Goal: Information Seeking & Learning: Learn about a topic

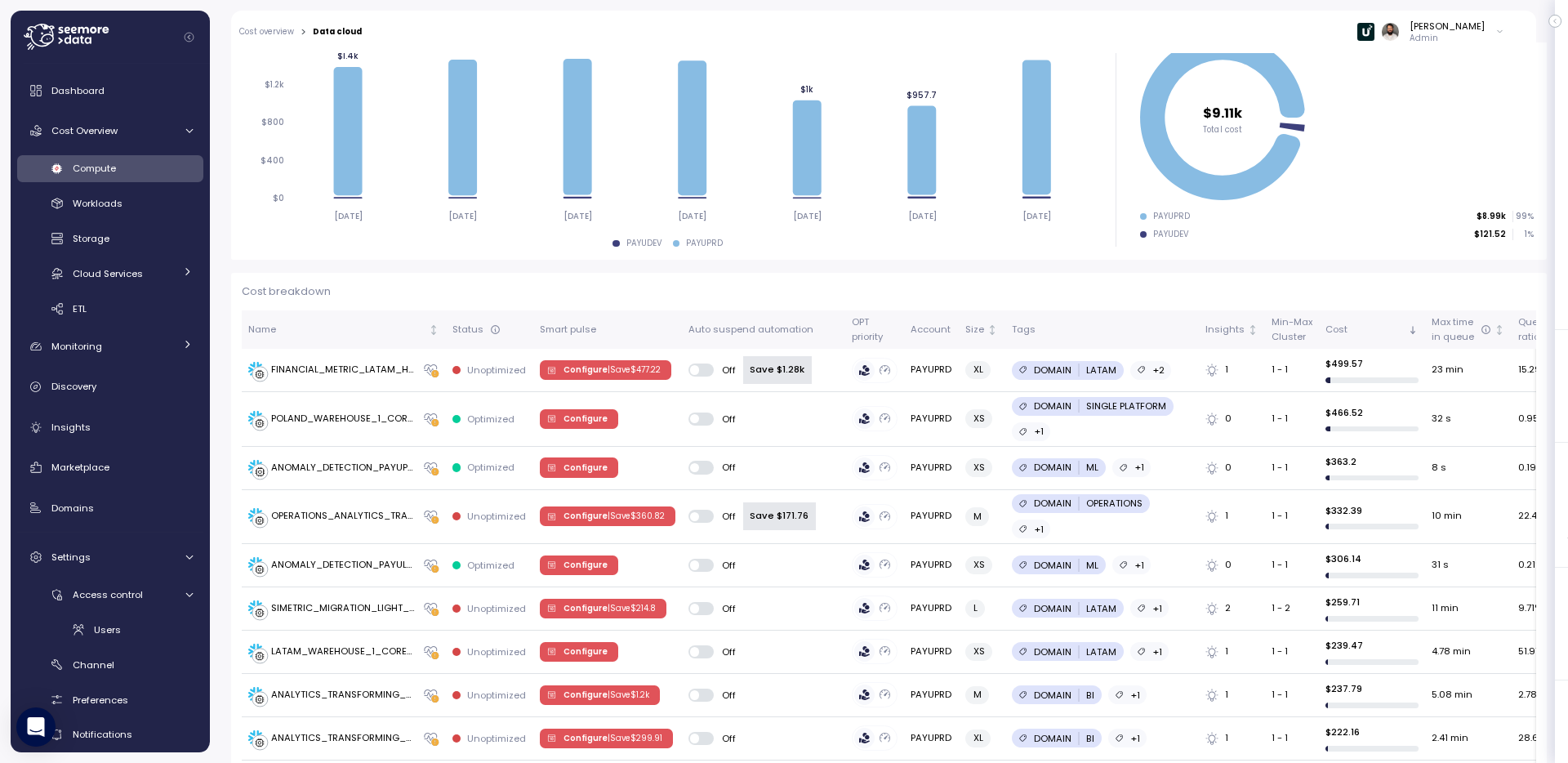
scroll to position [268, 0]
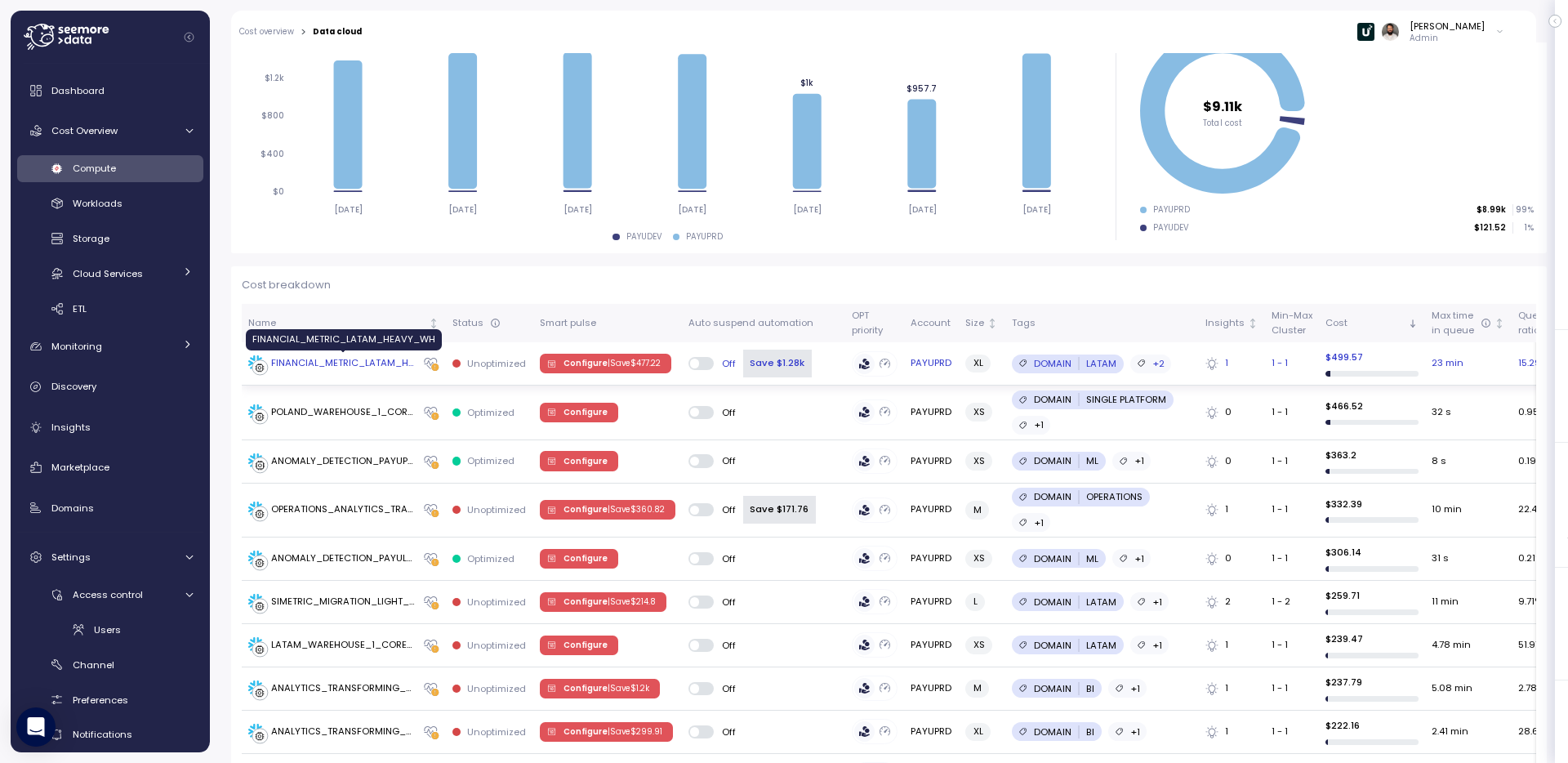
click at [396, 363] on div "FINANCIAL_METRIC_LATAM_HEAVY_WH" at bounding box center [343, 363] width 145 height 14
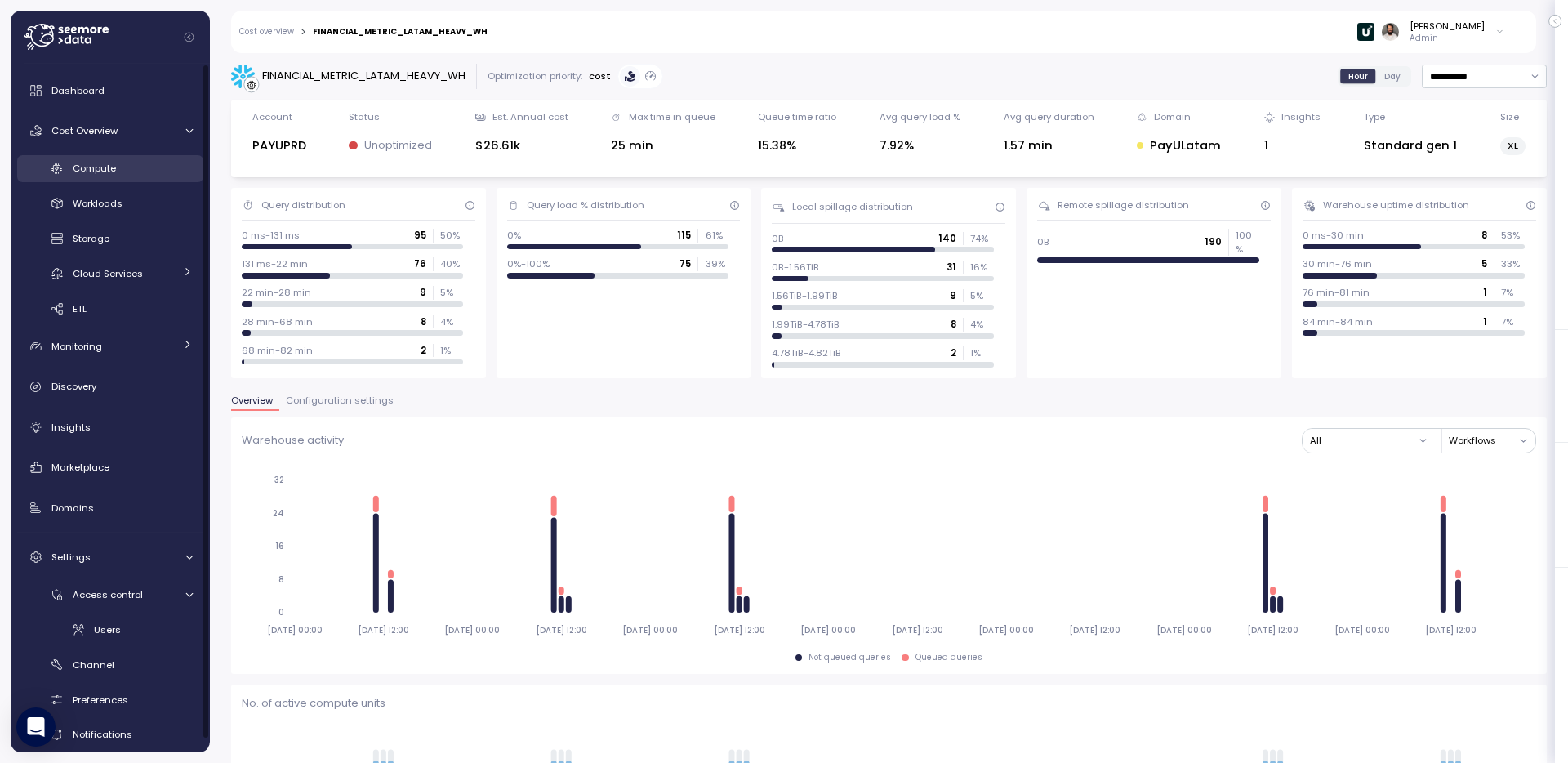
click at [125, 168] on div "Compute" at bounding box center [132, 168] width 120 height 16
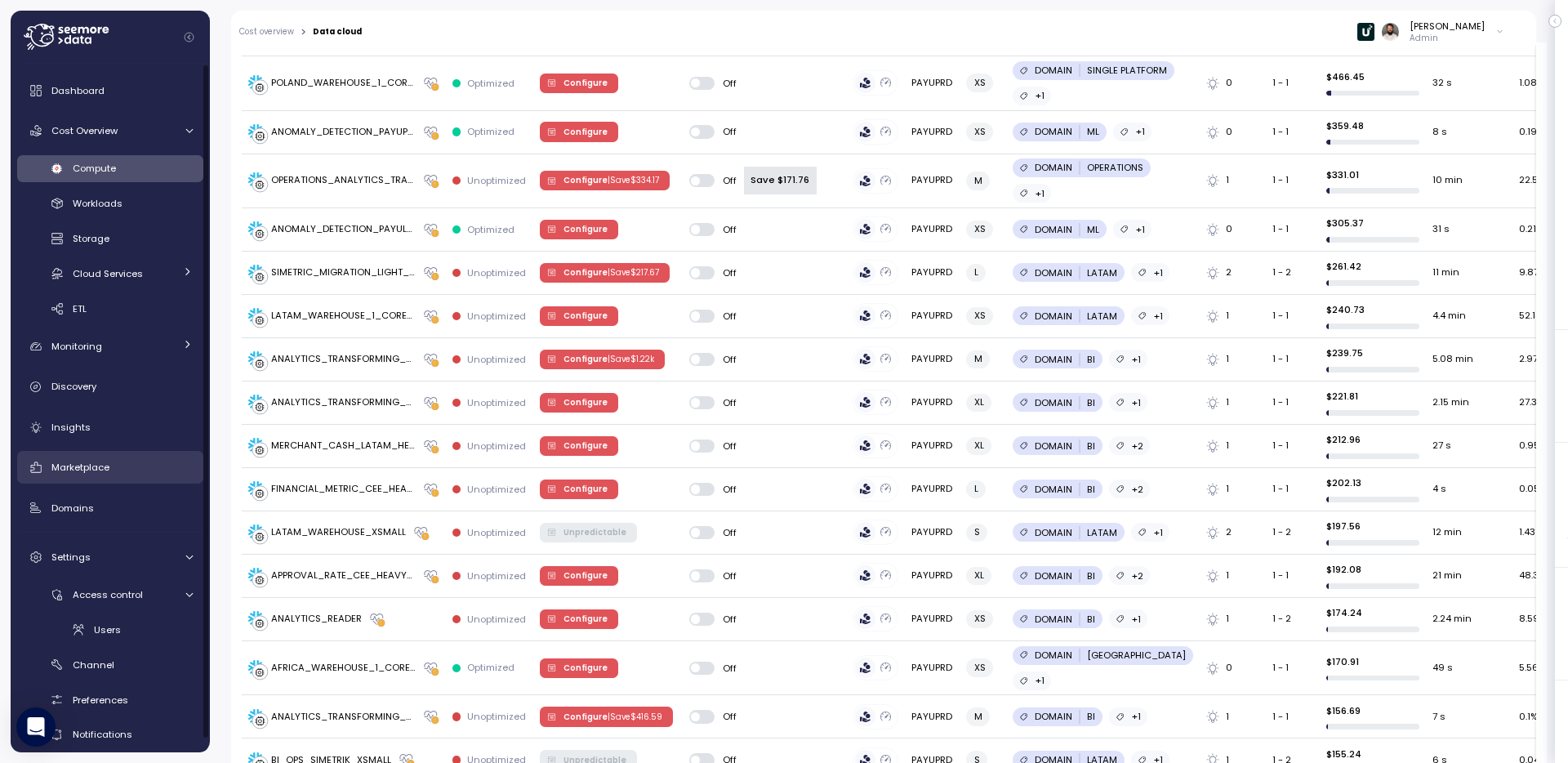
scroll to position [14, 0]
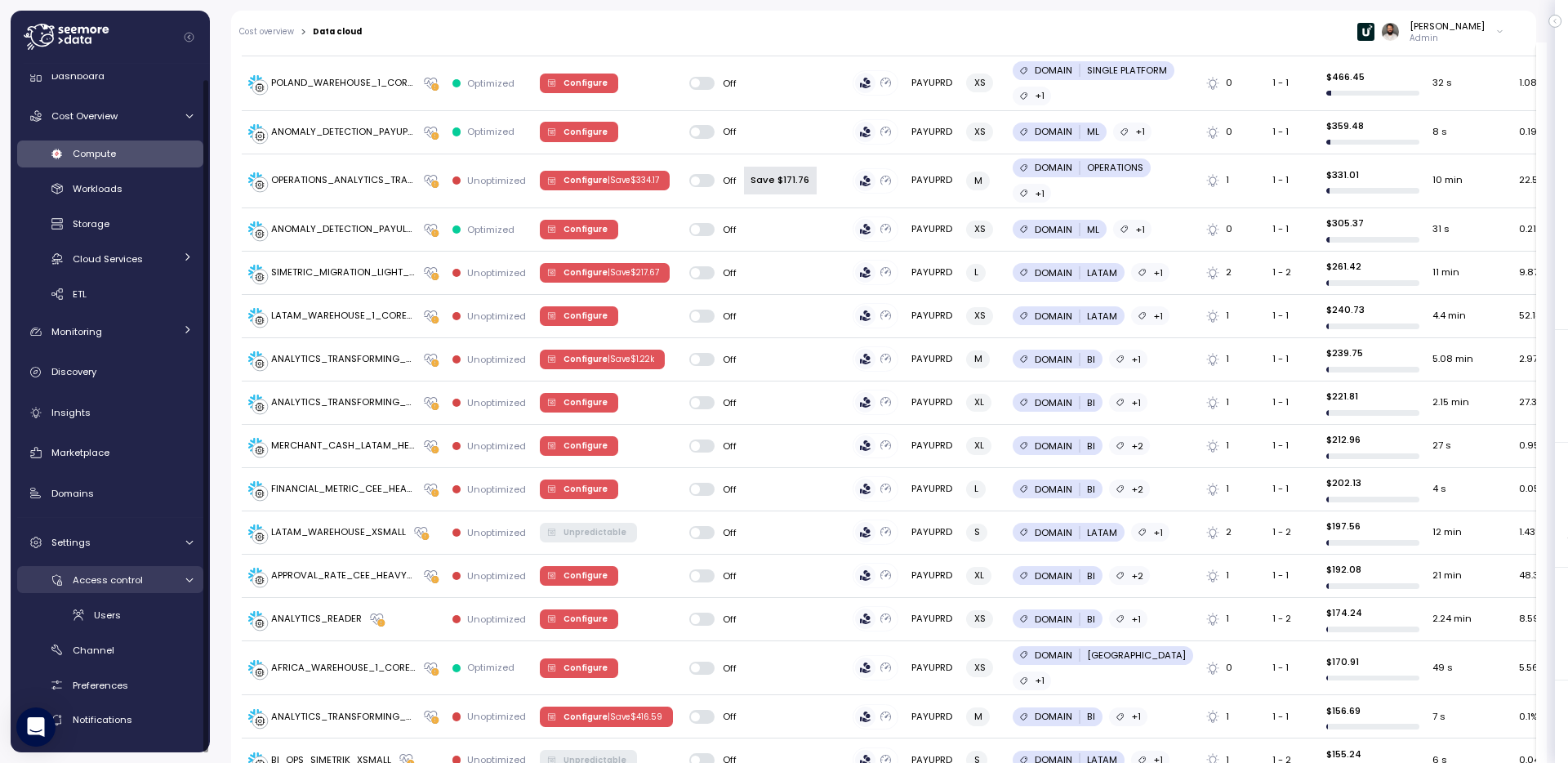
click at [164, 579] on div "Access control" at bounding box center [123, 580] width 101 height 16
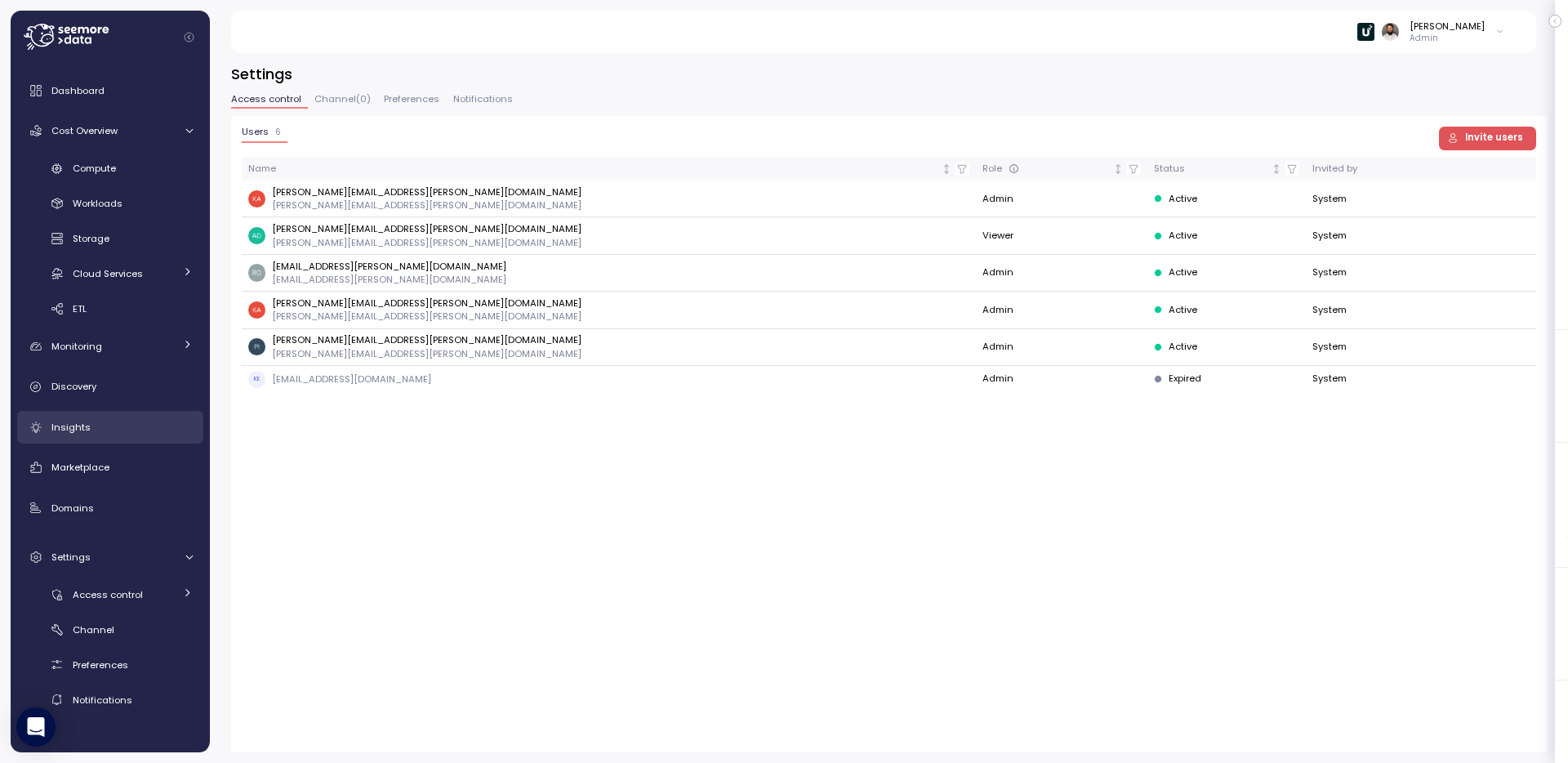
click at [143, 423] on div "Insights" at bounding box center [122, 427] width 141 height 16
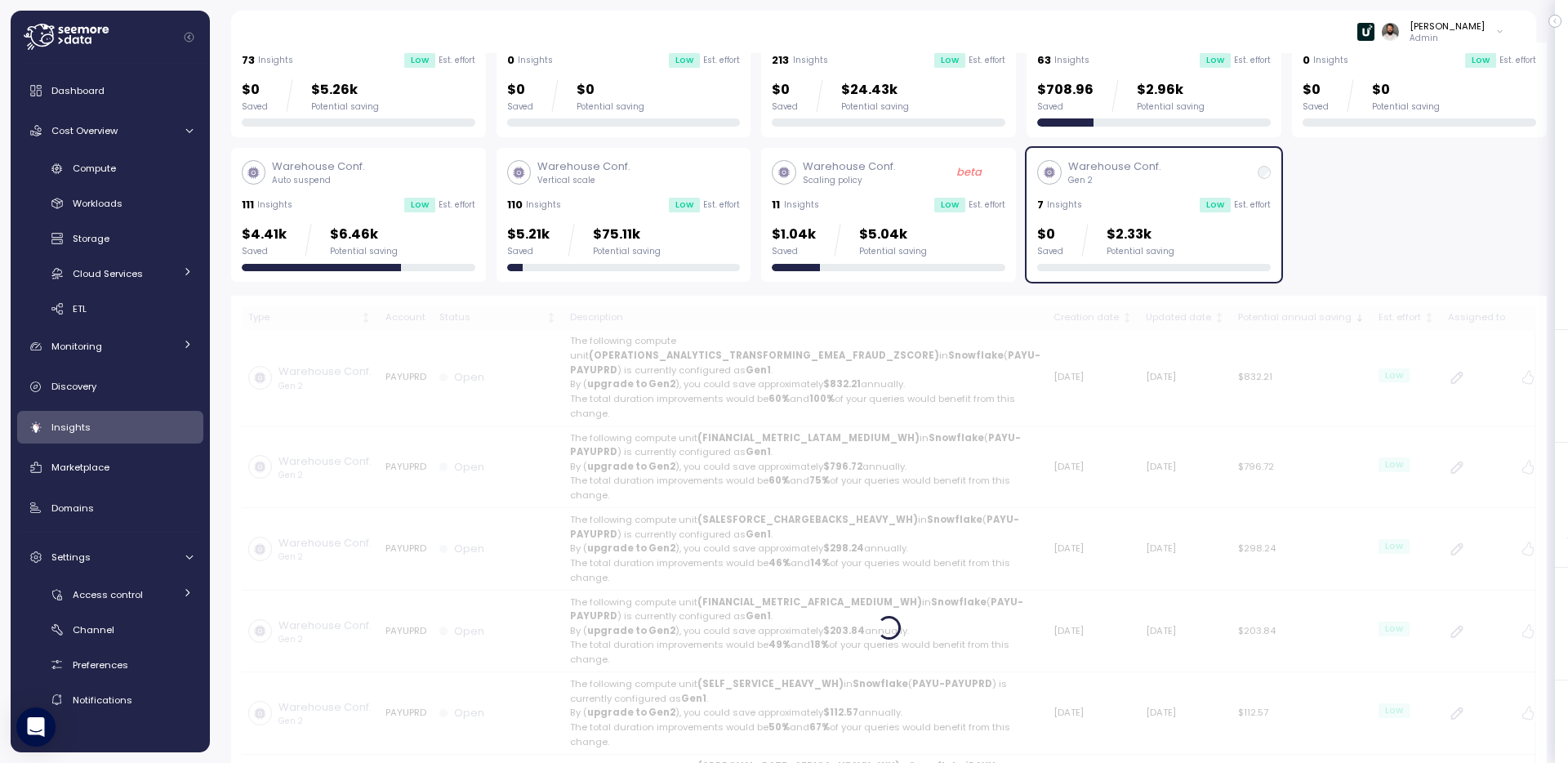
scroll to position [120, 0]
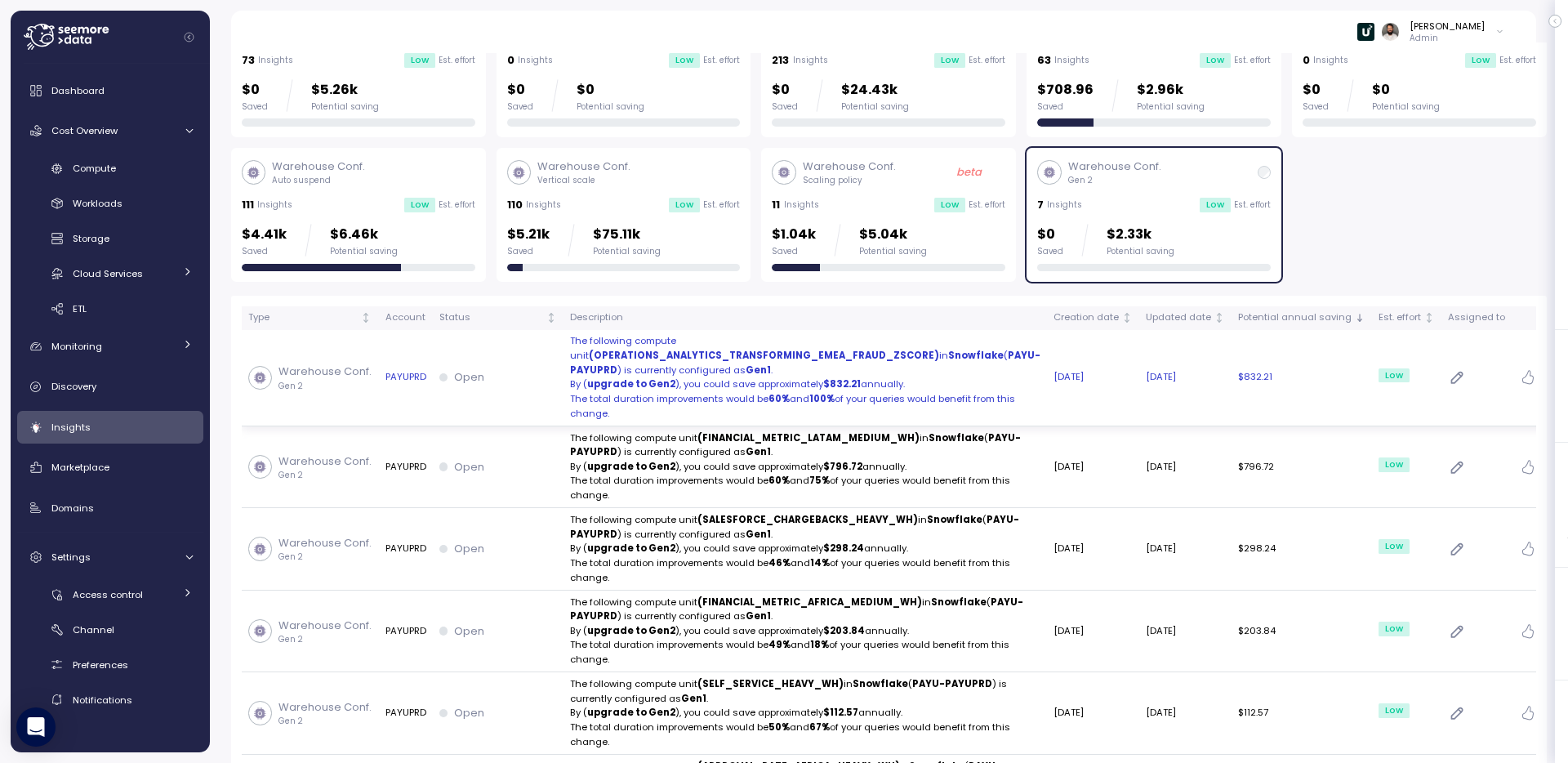
click at [956, 375] on p "The following compute unit (OPERATIONS_ANALYTICS_TRANSFORMING_EMEA_FRAUD_ZSCORE…" at bounding box center [805, 356] width 470 height 43
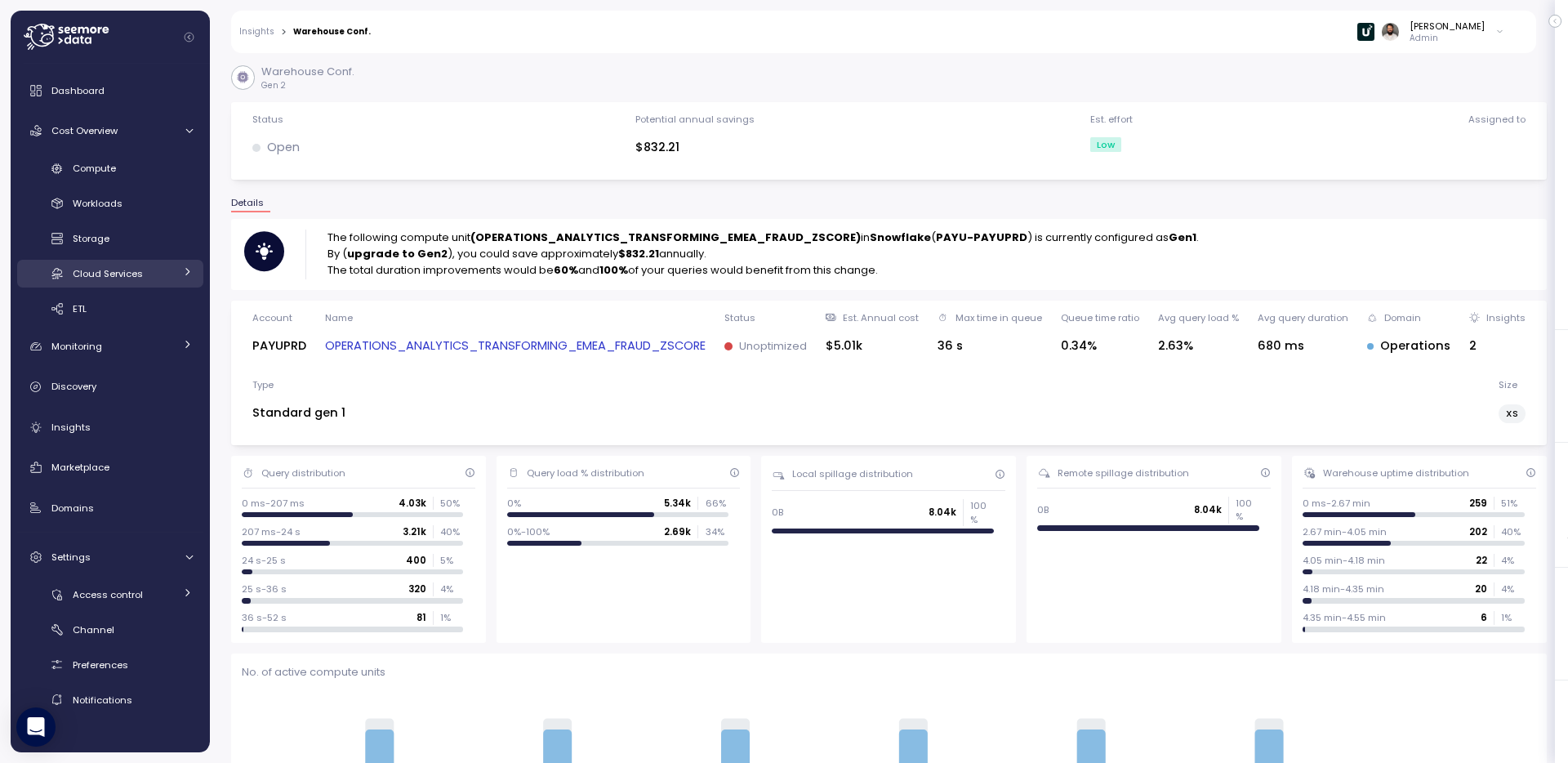
click at [131, 270] on span "Cloud Services" at bounding box center [108, 274] width 70 height 14
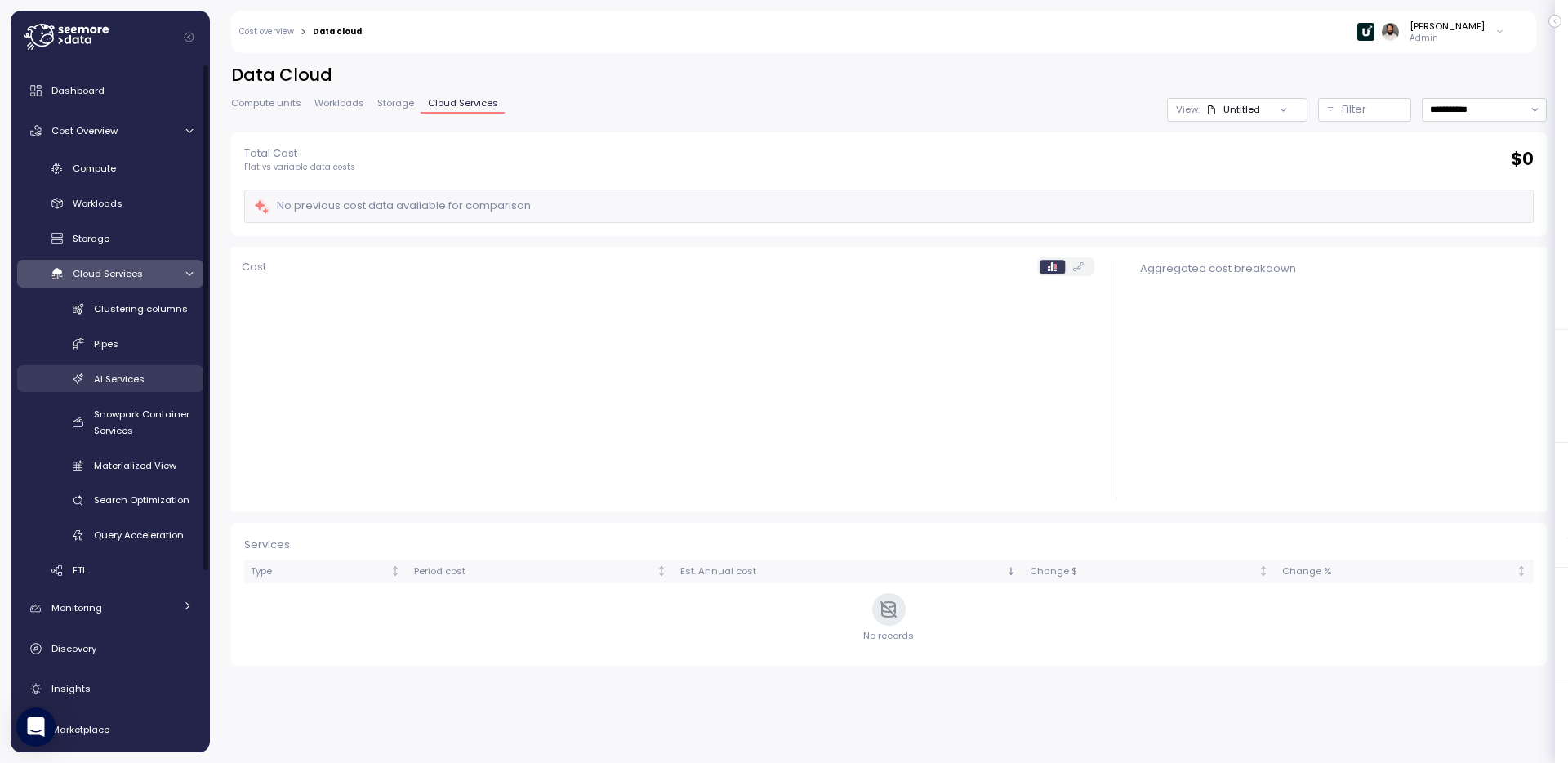
click at [142, 389] on link "AI Services" at bounding box center [110, 378] width 186 height 27
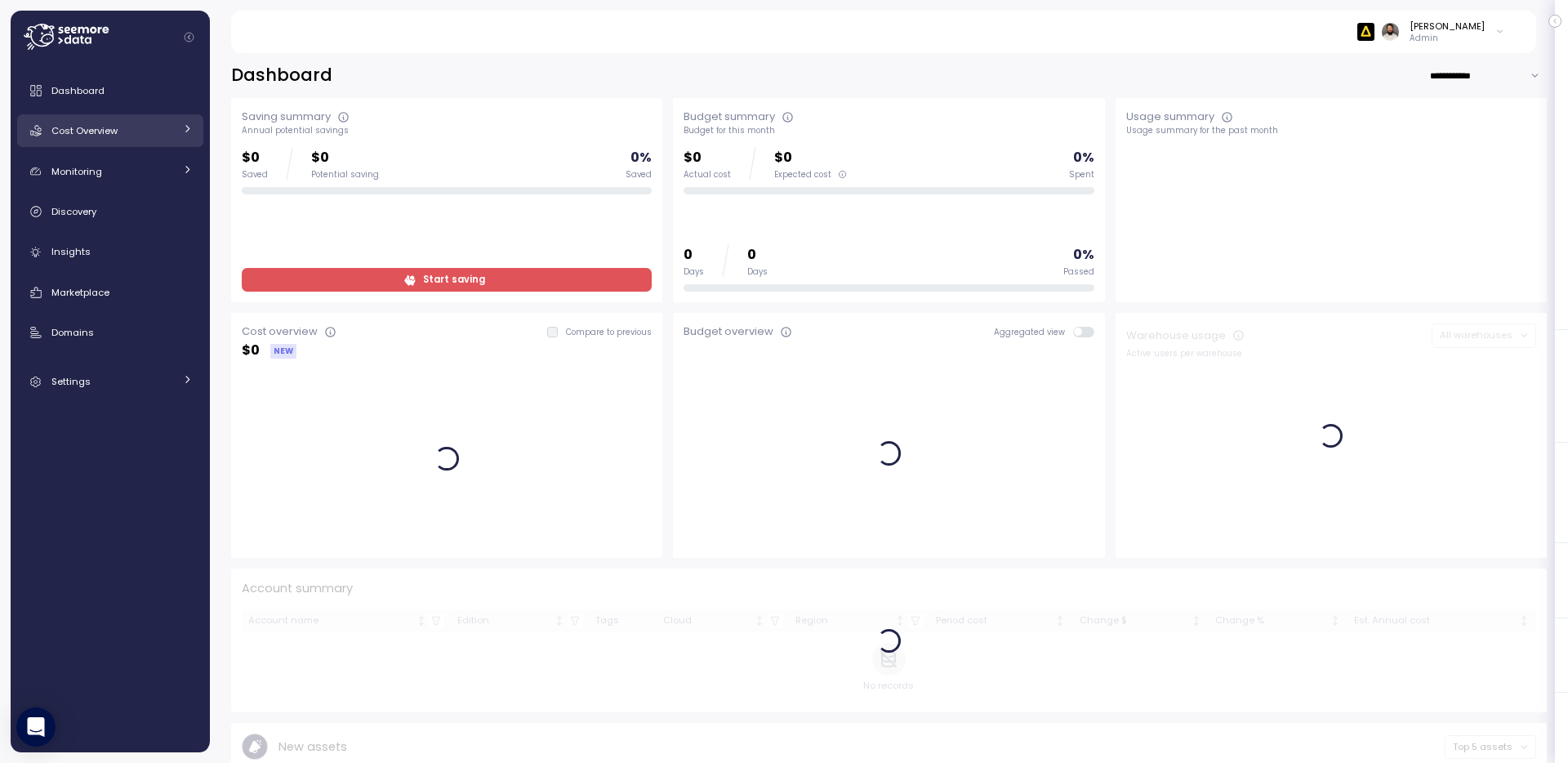
click at [183, 133] on icon at bounding box center [187, 129] width 11 height 11
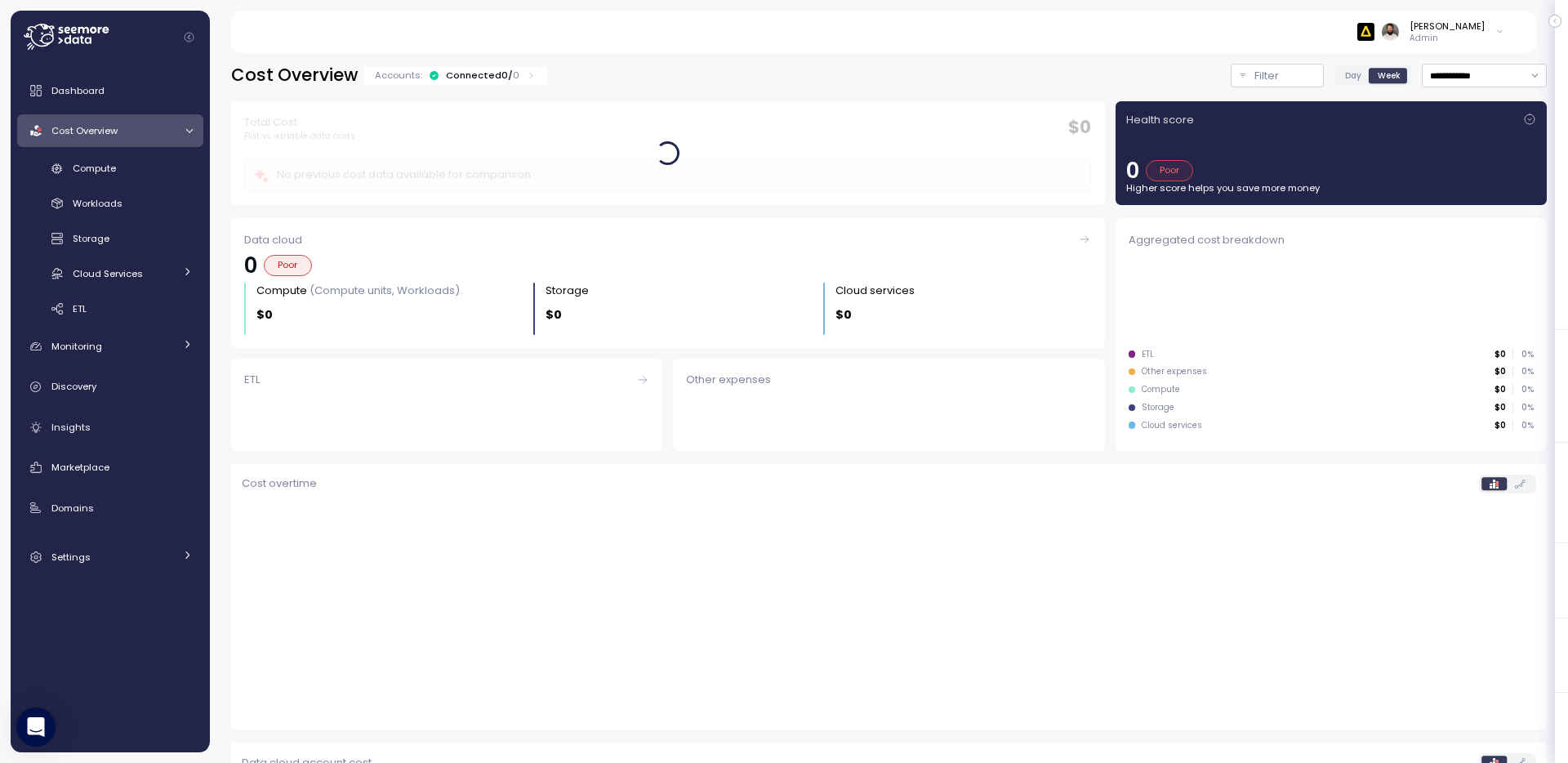
click at [513, 73] on div "Accounts: Connected 0 / 0" at bounding box center [456, 75] width 162 height 14
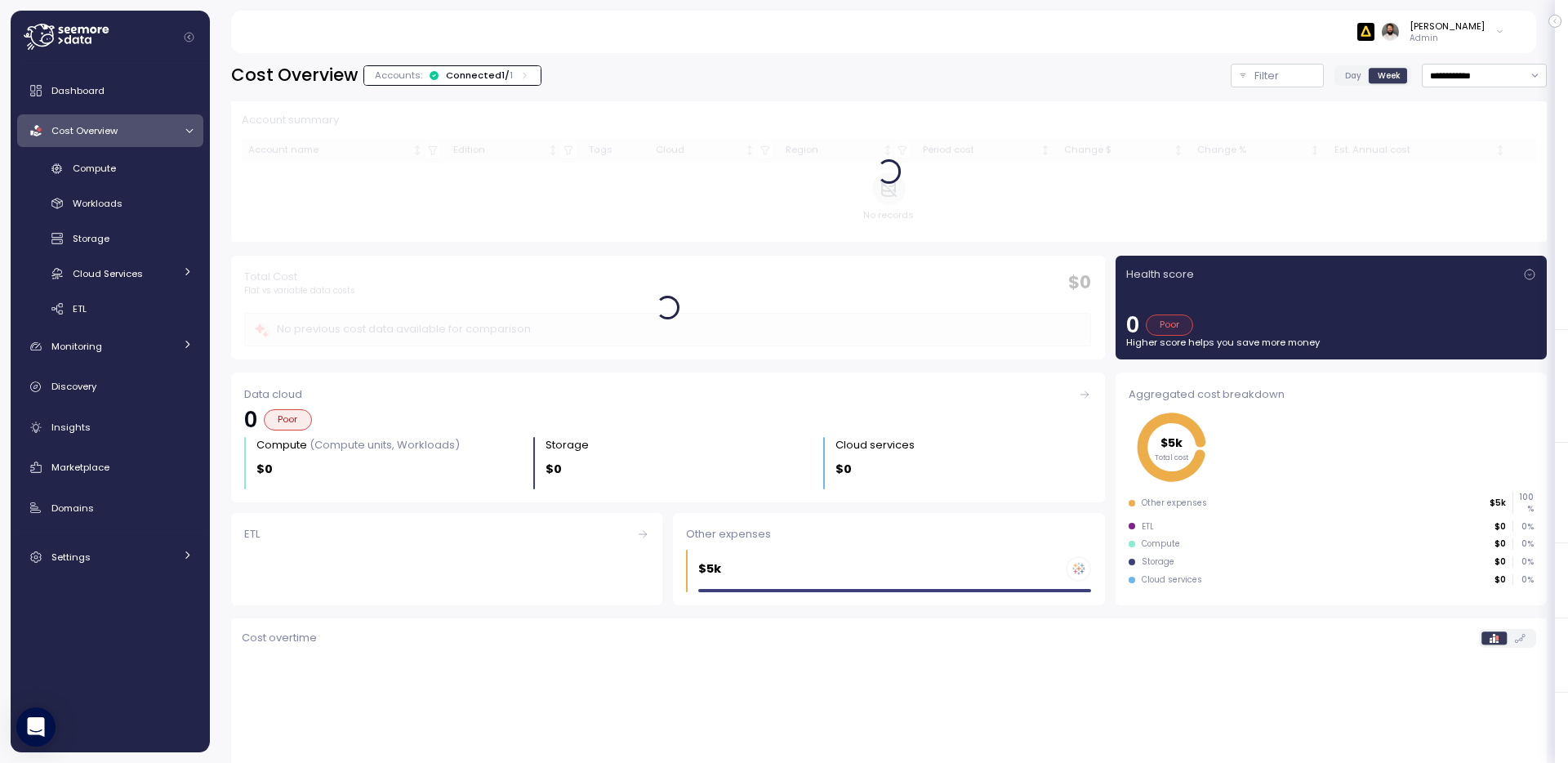
click at [520, 73] on icon at bounding box center [525, 76] width 11 height 11
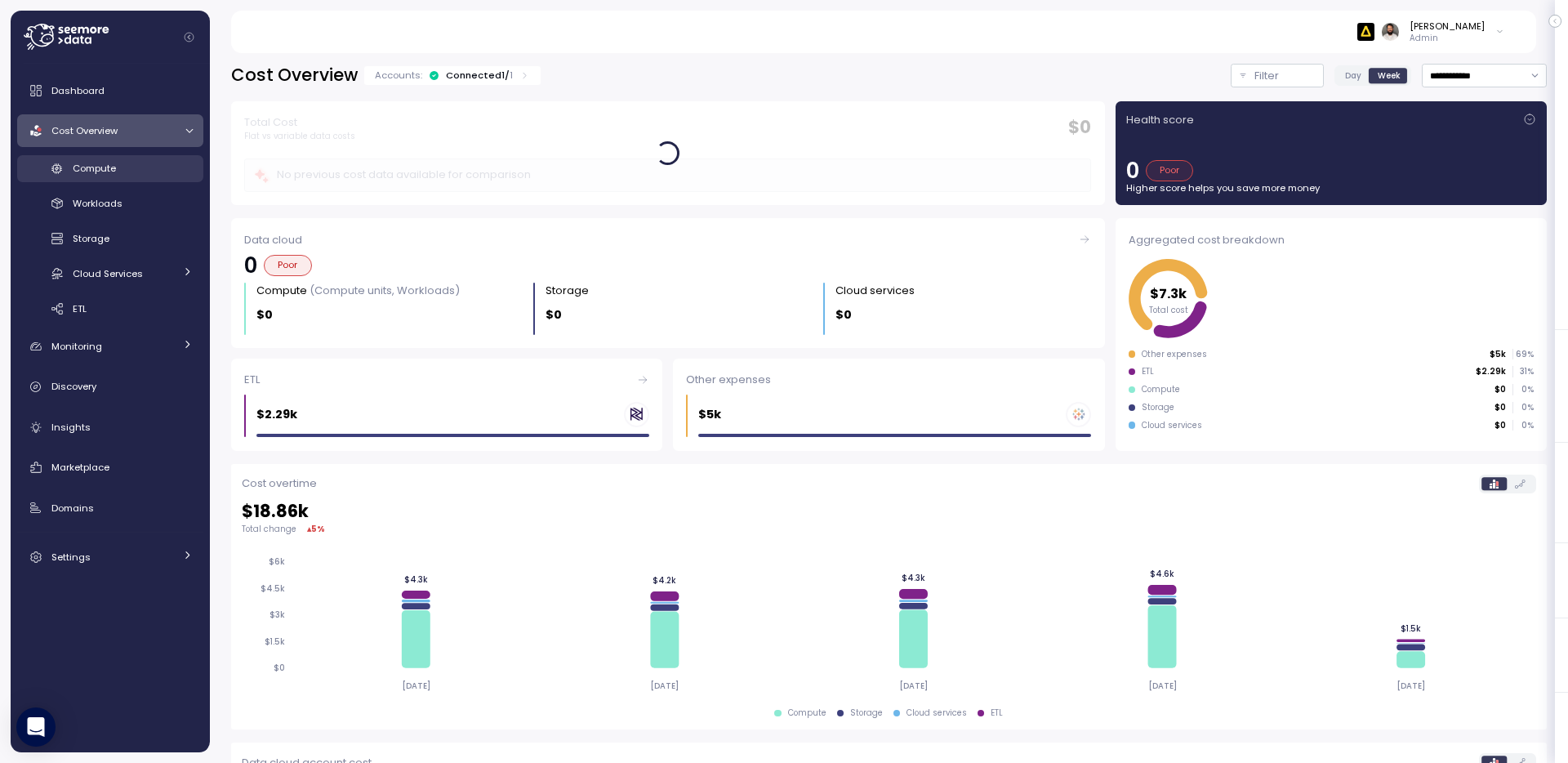
click at [171, 159] on link "Compute" at bounding box center [110, 168] width 186 height 27
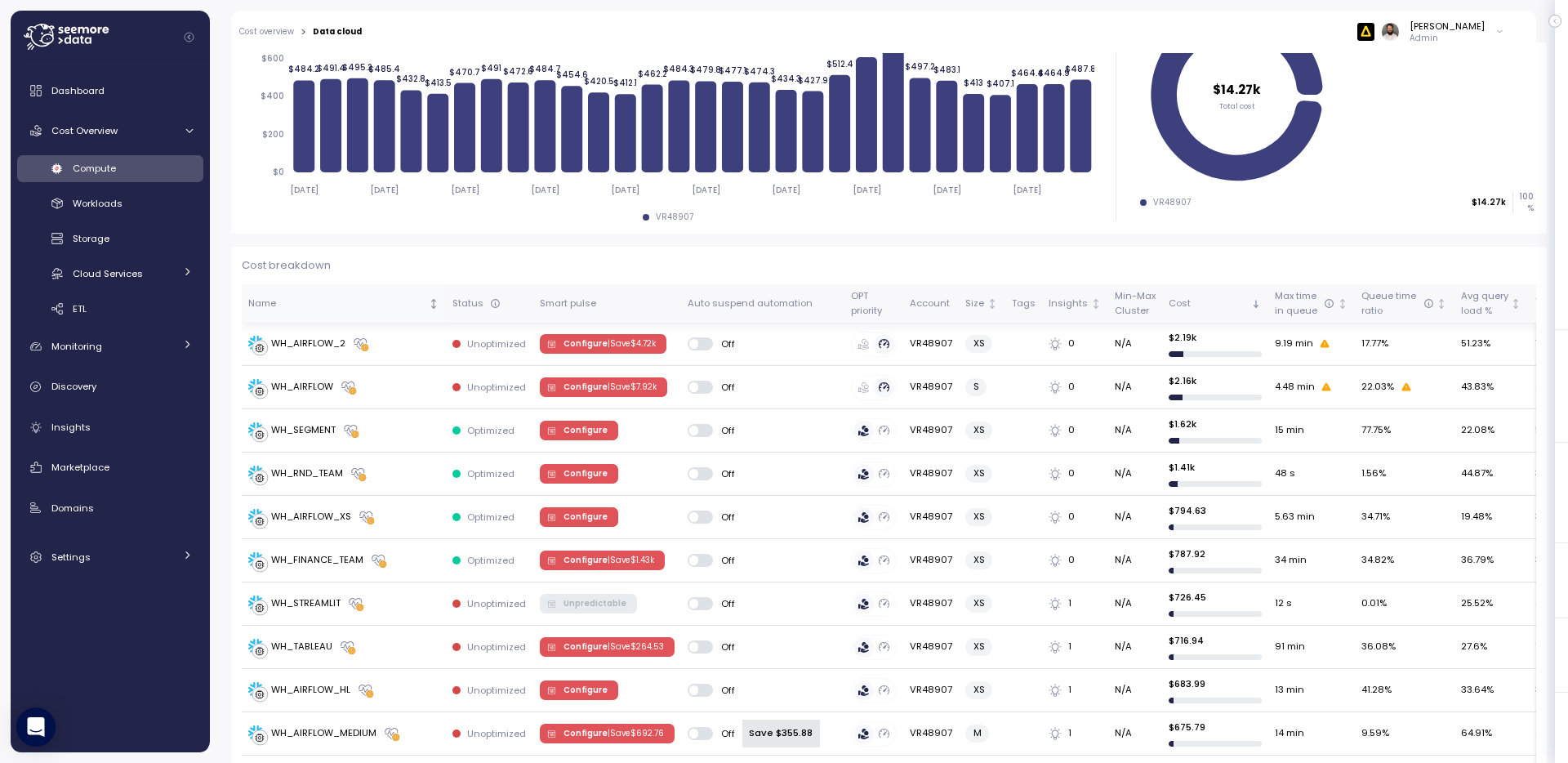
scroll to position [311, 0]
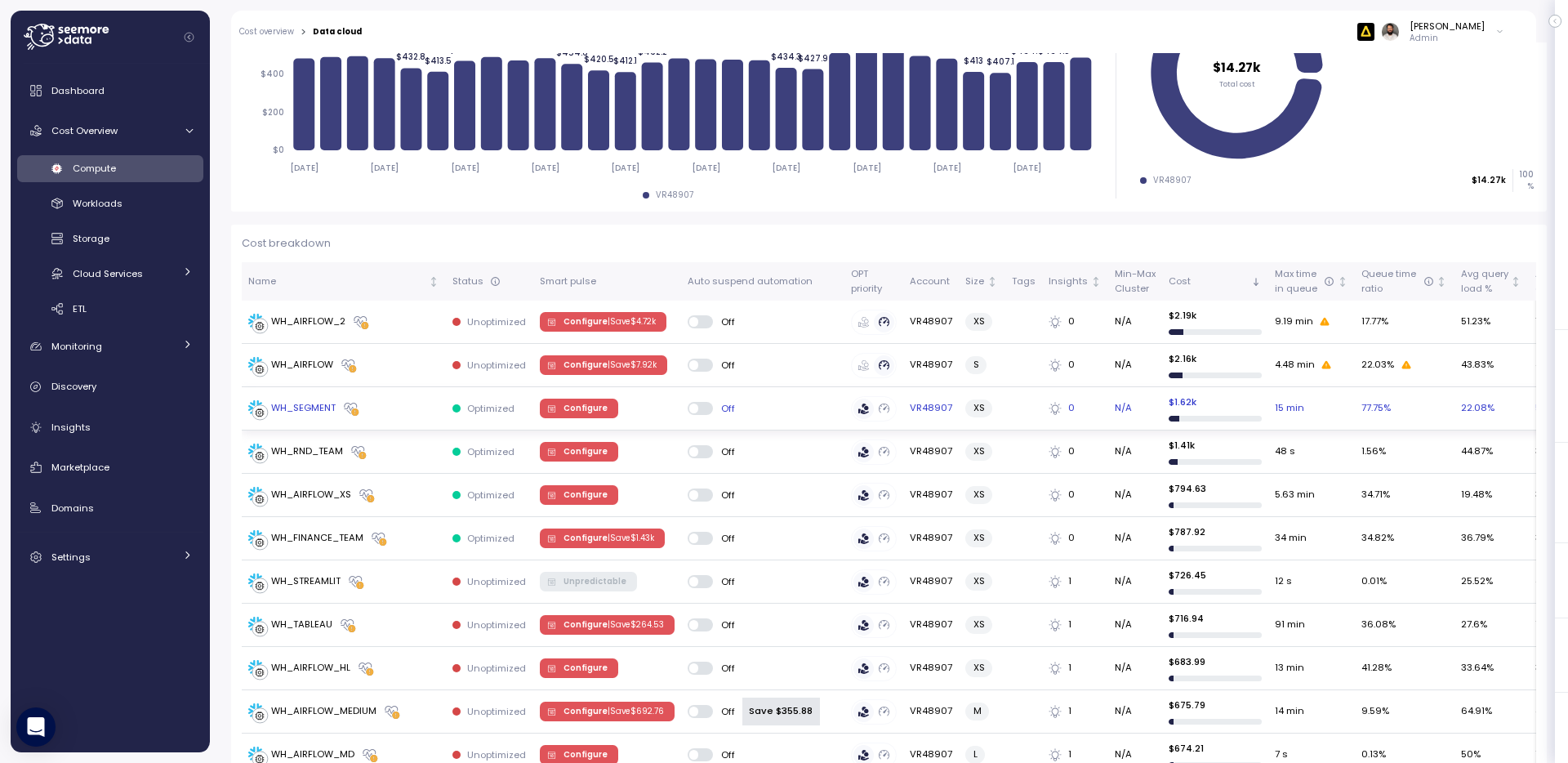
click at [411, 403] on div "WH_SEGMENT" at bounding box center [344, 408] width 191 height 16
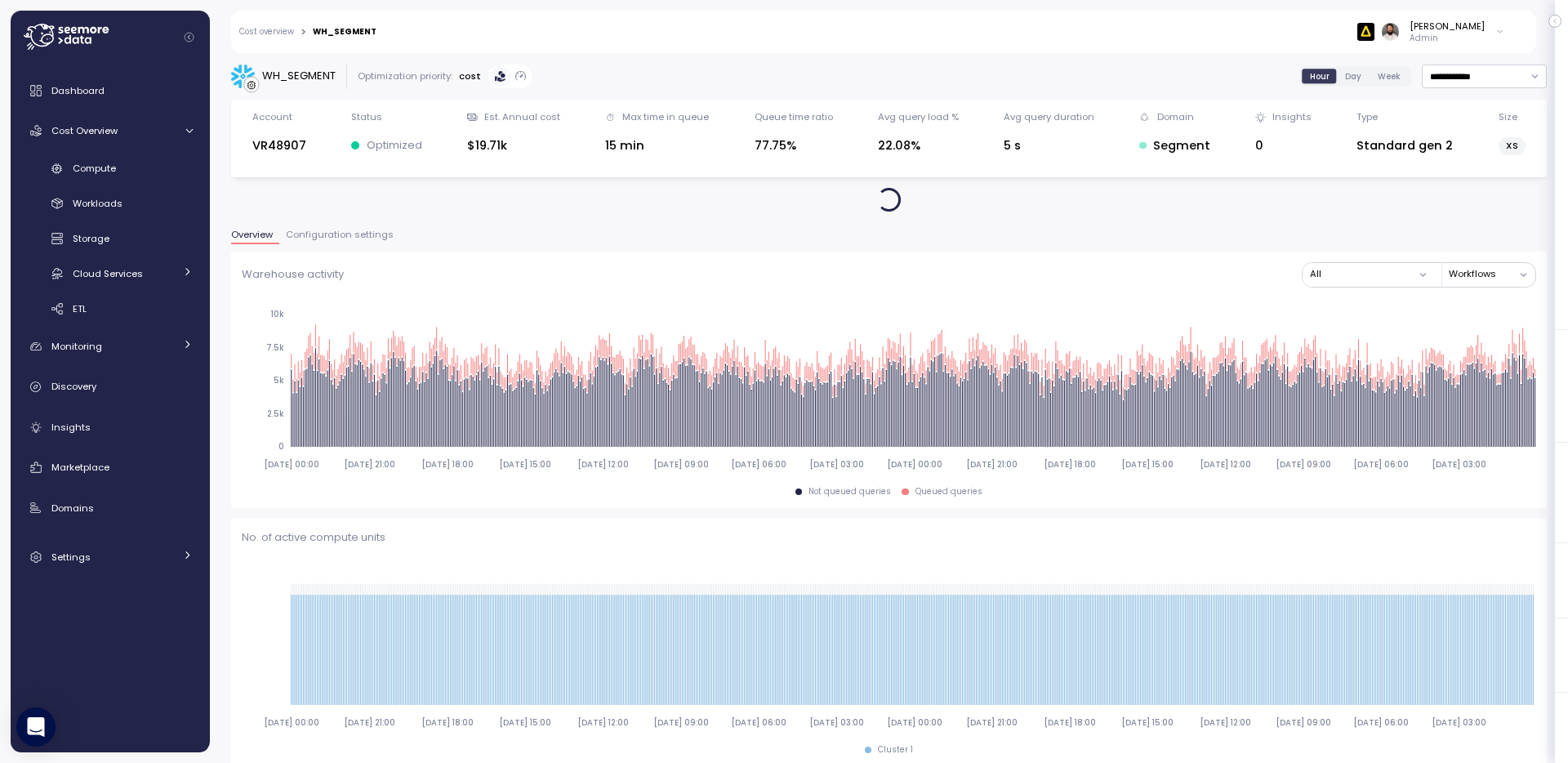
click at [1353, 78] on span "Day" at bounding box center [1354, 77] width 16 height 13
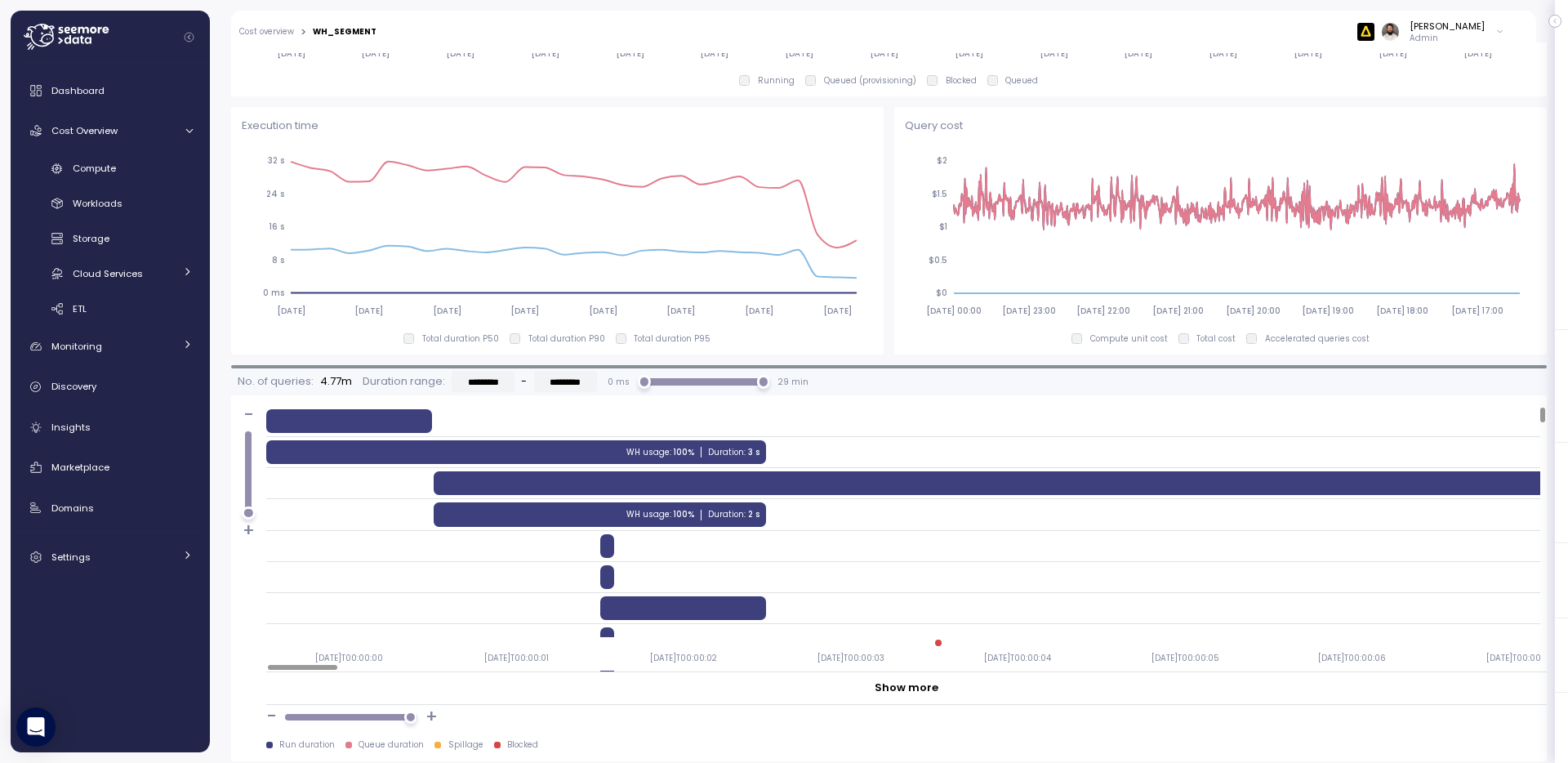
scroll to position [931, 0]
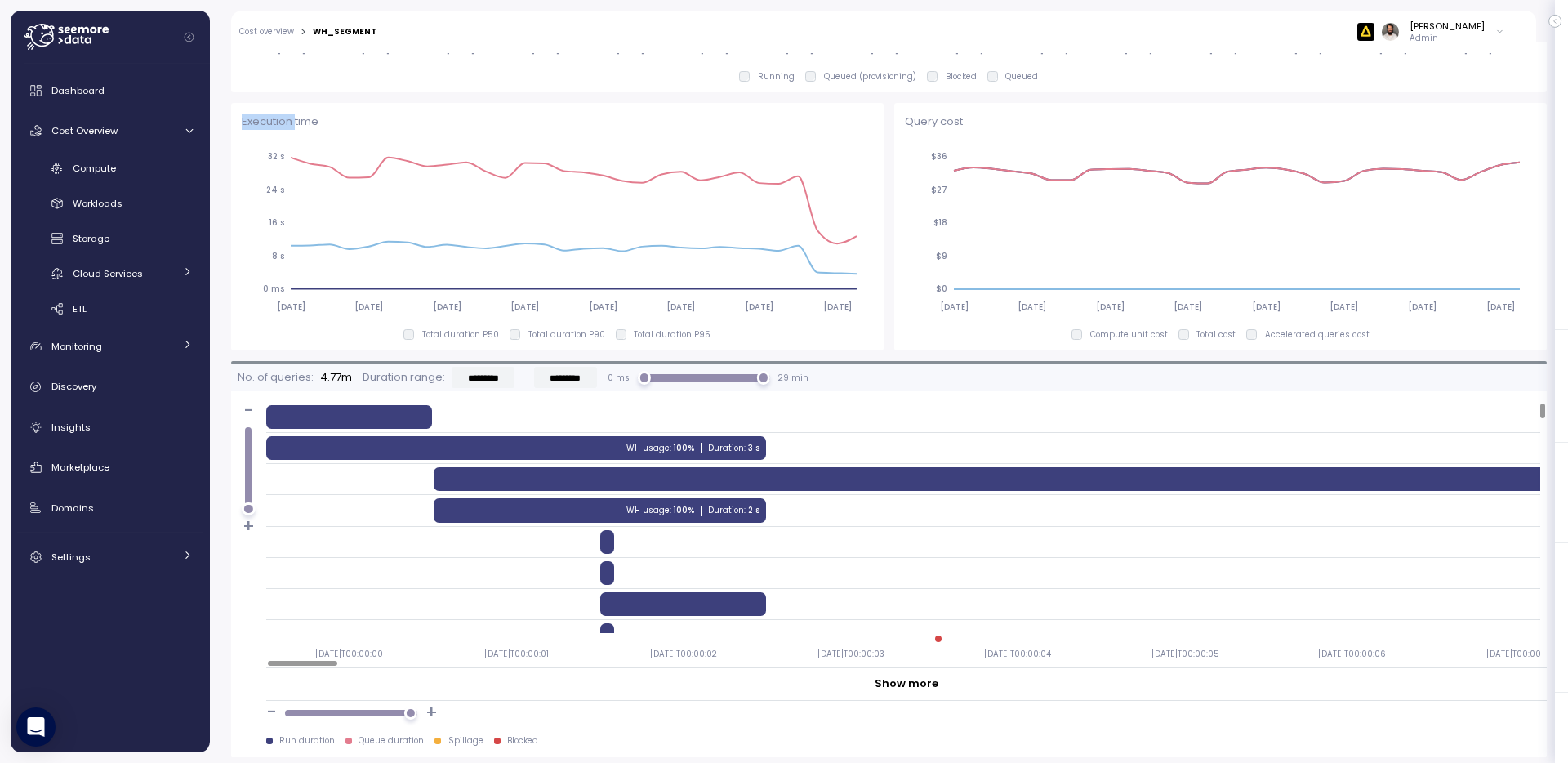
drag, startPoint x: 234, startPoint y: 125, endPoint x: 295, endPoint y: 125, distance: 61.0
click at [295, 125] on div "Execution time [DATE] [DATE] [DATE] [DATE] [DATE] [DATE] [DATE] [DATE] 0 ms 8 s…" at bounding box center [557, 226] width 653 height 248
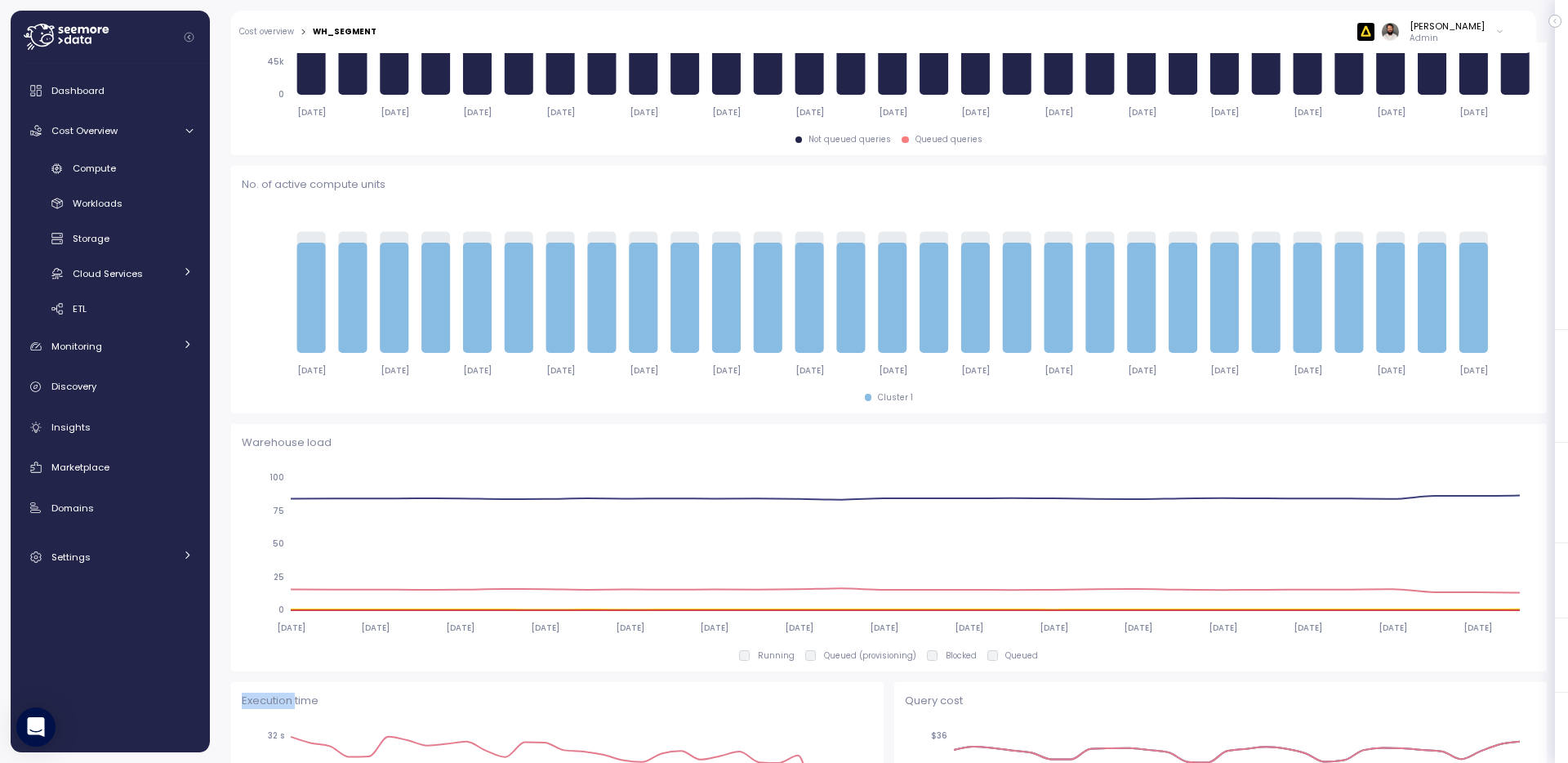
scroll to position [473, 0]
